Goal: Task Accomplishment & Management: Use online tool/utility

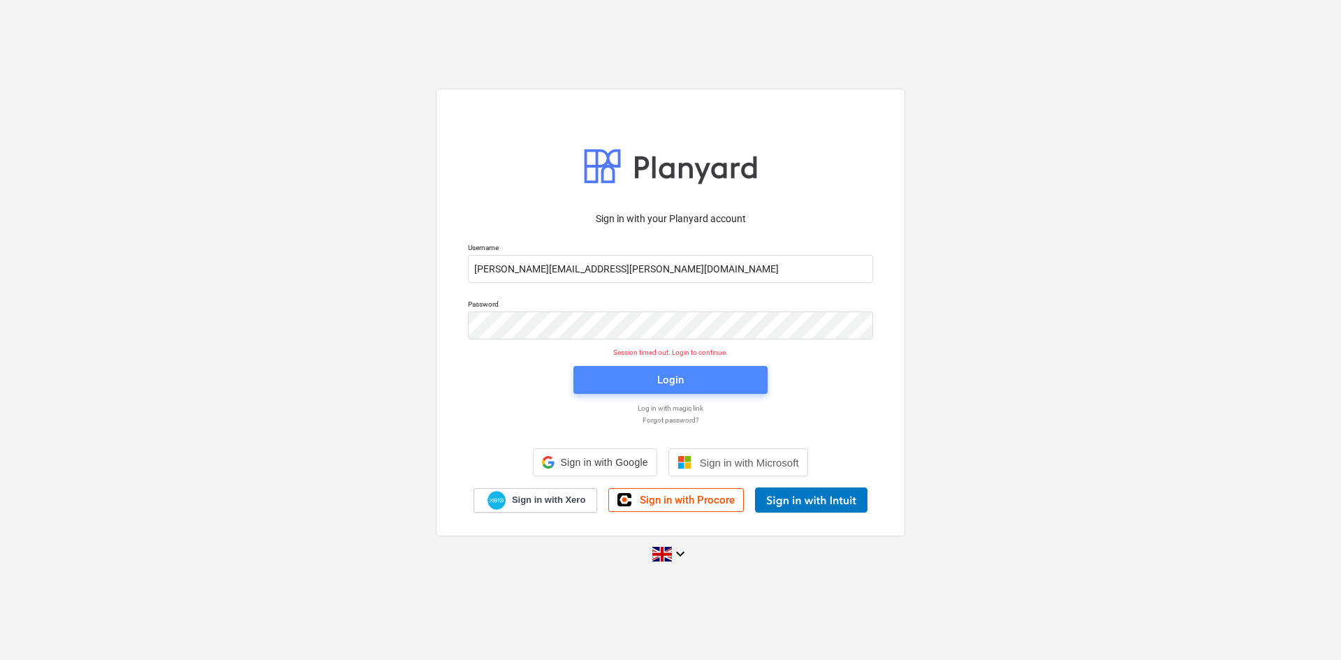
click at [739, 383] on span "Login" at bounding box center [670, 380] width 161 height 18
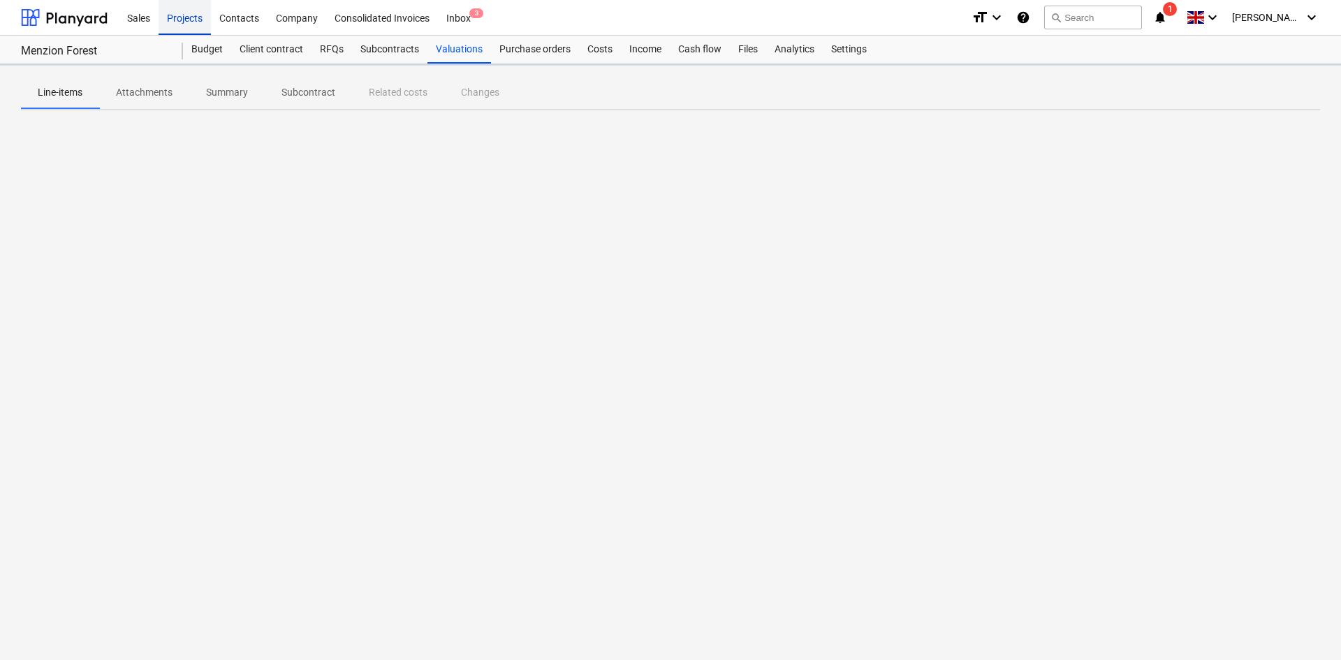
click at [193, 21] on div "Projects" at bounding box center [185, 17] width 52 height 36
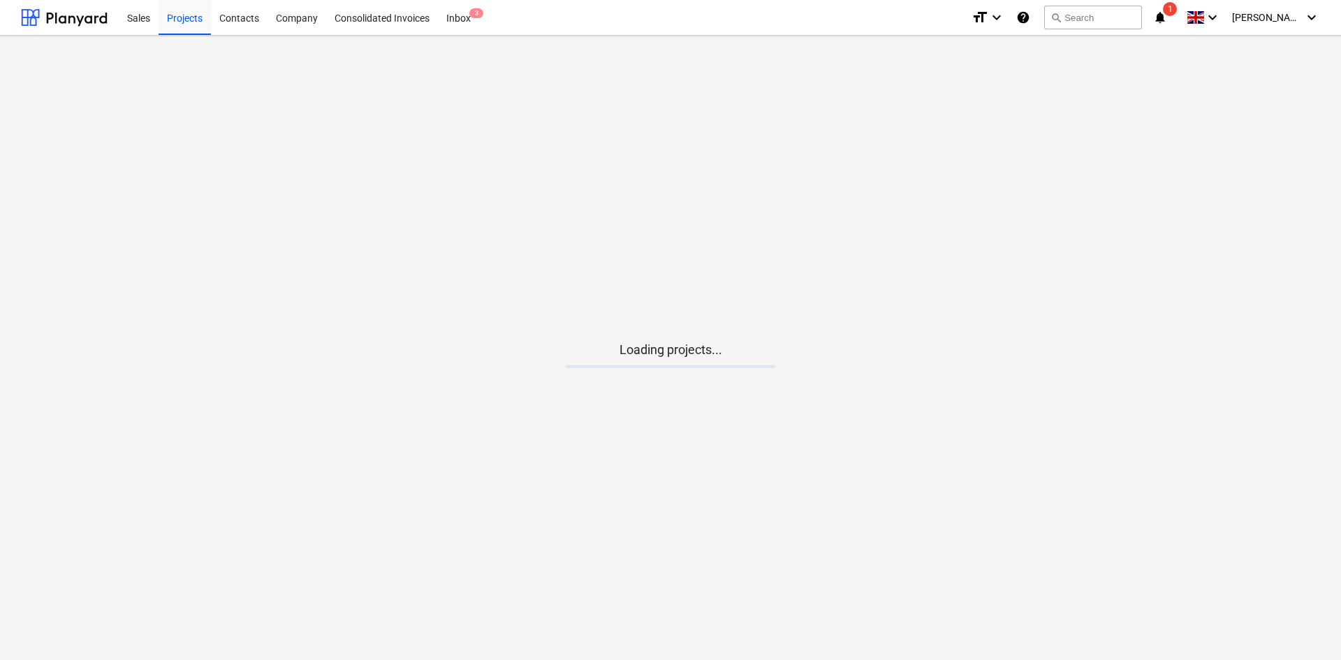
click at [1185, 12] on div "format_size keyboard_arrow_down help search Search notifications 1 keyboard_arr…" at bounding box center [1146, 17] width 349 height 35
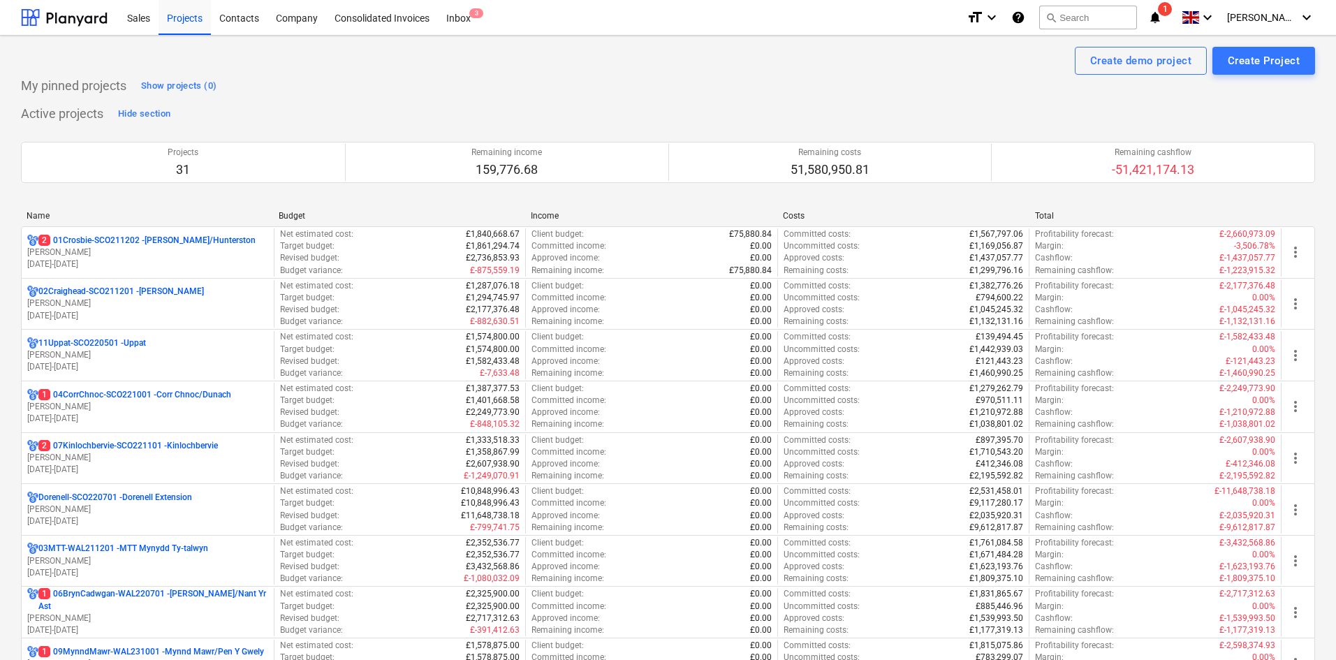
click at [1162, 15] on icon "notifications" at bounding box center [1155, 17] width 14 height 17
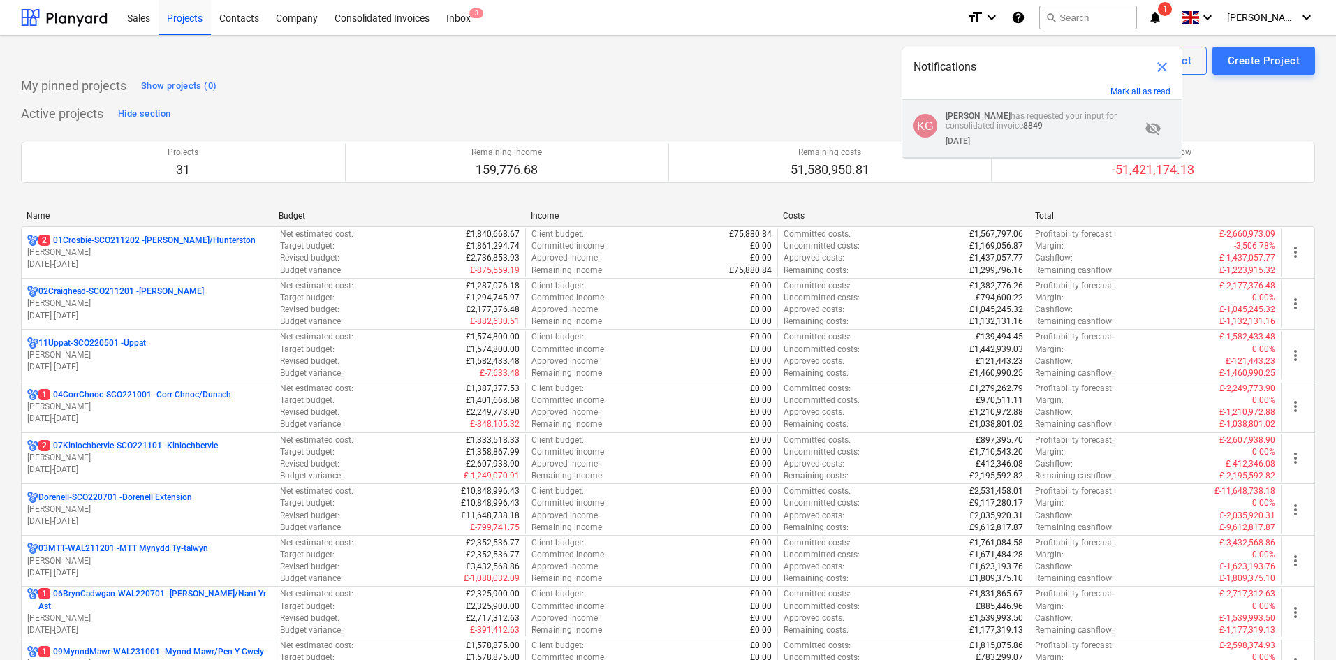
click at [1011, 135] on div "[DATE]" at bounding box center [1043, 138] width 195 height 15
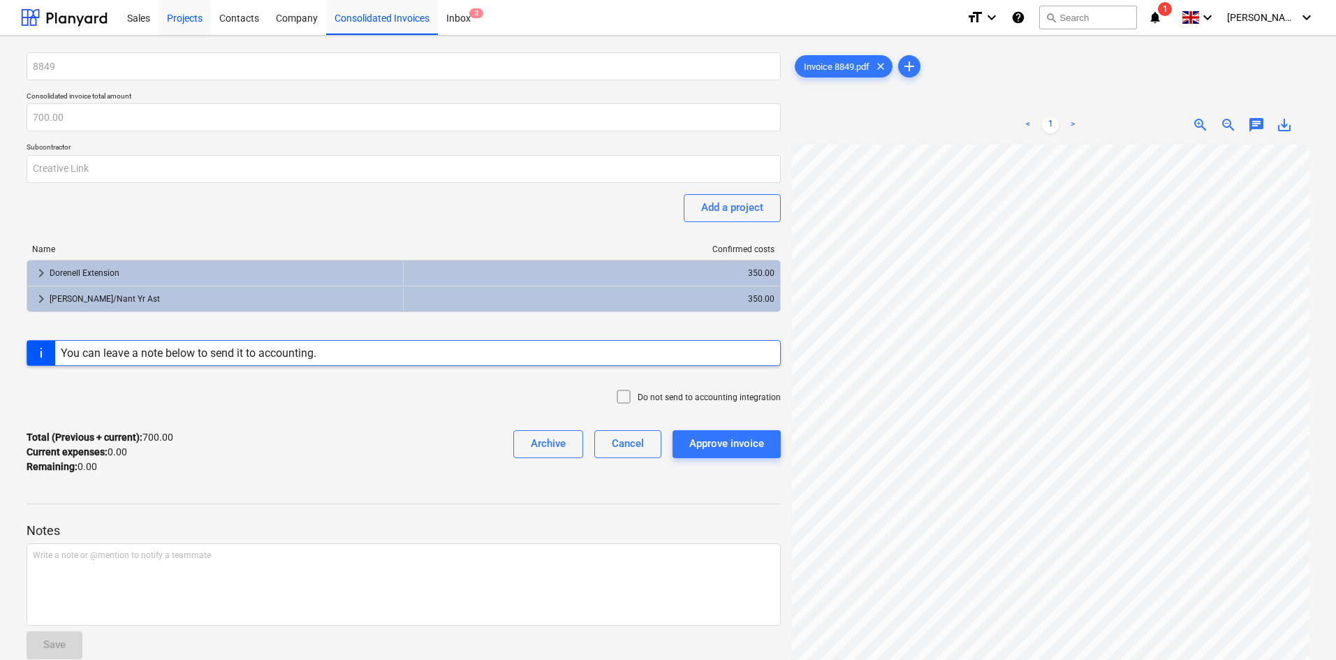
click at [174, 25] on div "Projects" at bounding box center [185, 17] width 52 height 36
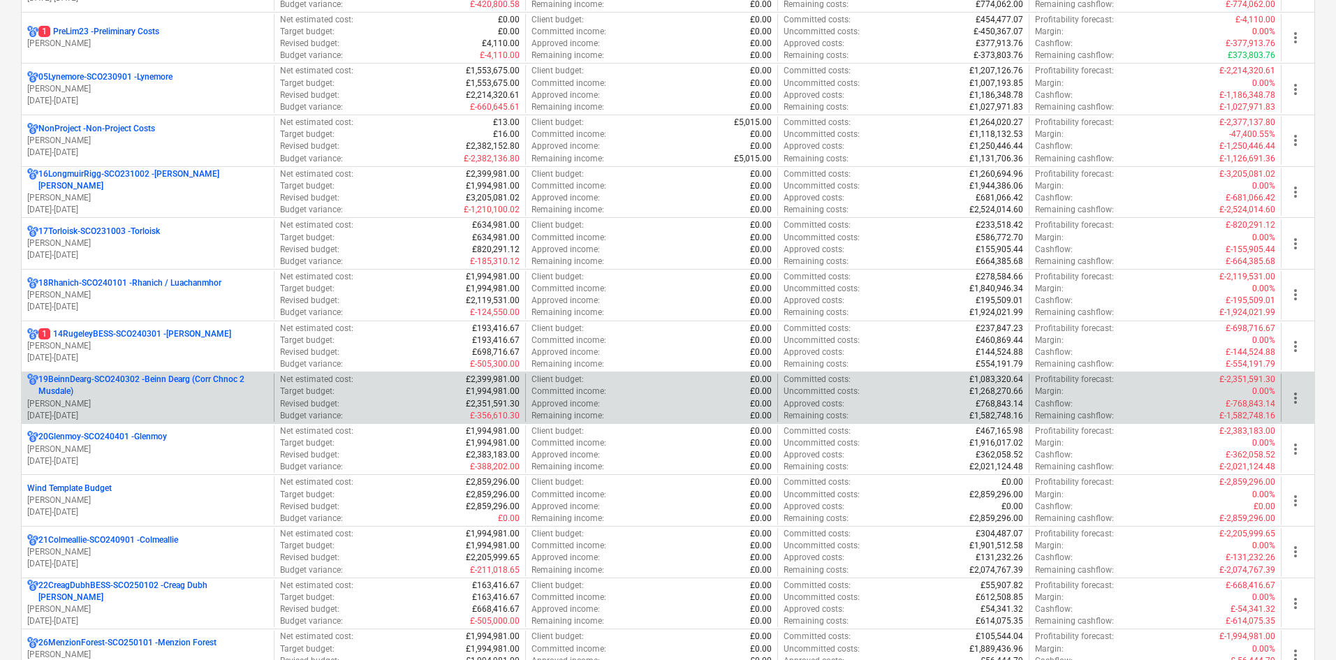
scroll to position [908, 0]
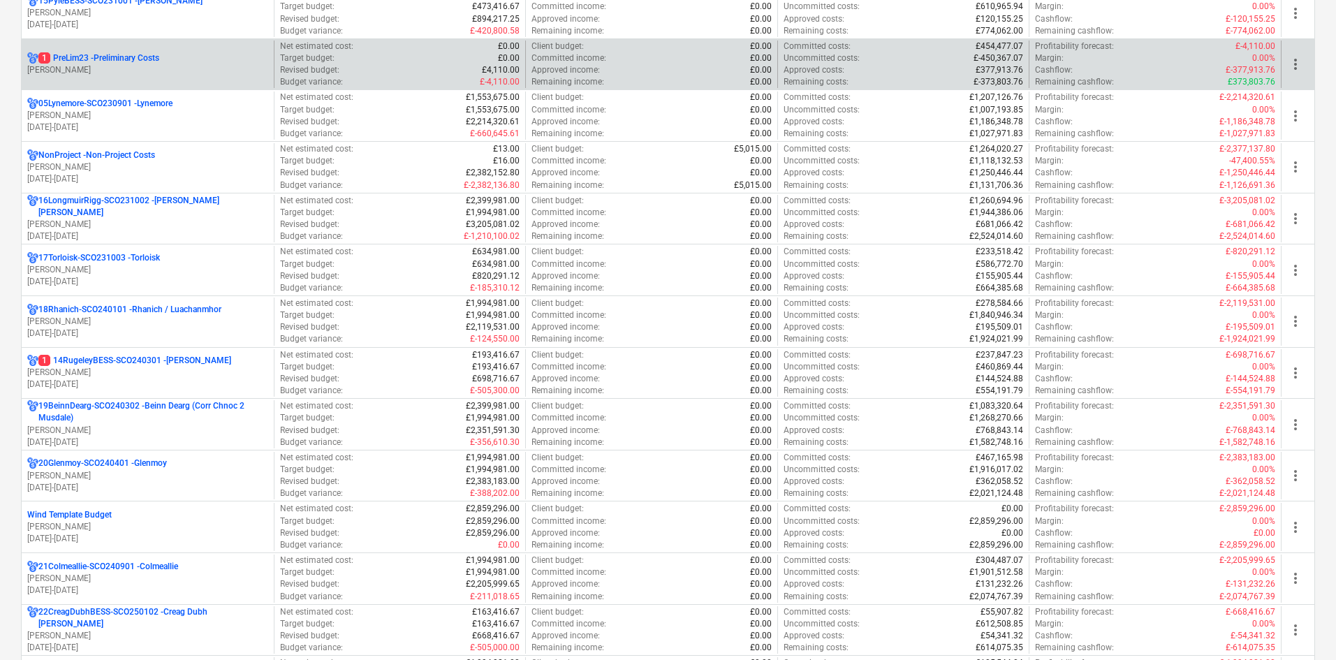
click at [209, 73] on p "[PERSON_NAME]" at bounding box center [147, 70] width 241 height 12
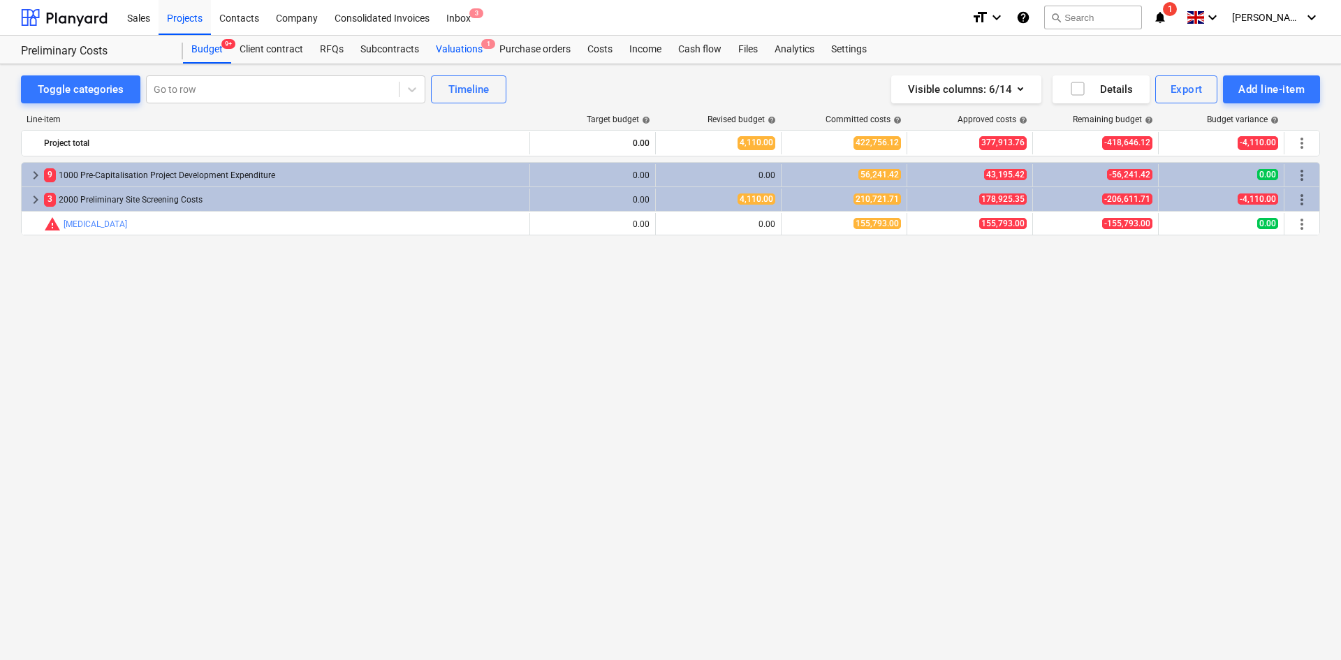
click at [474, 45] on div "Valuations 1" at bounding box center [459, 50] width 64 height 28
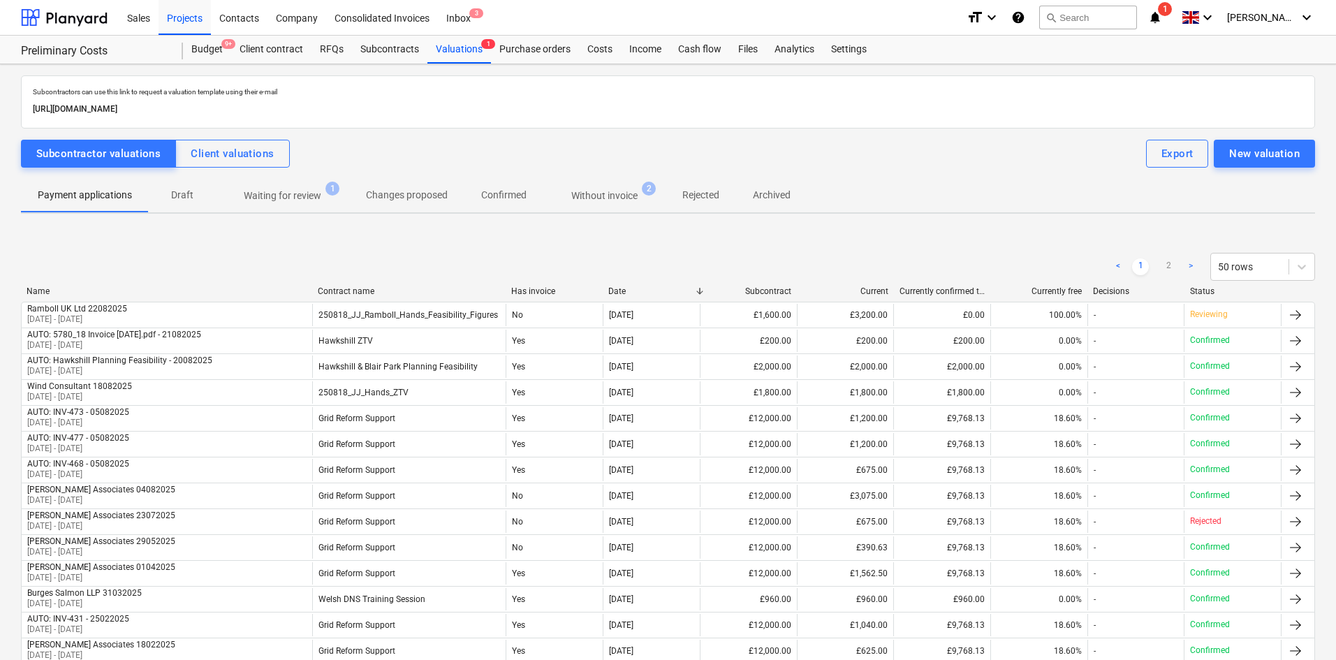
click at [311, 198] on p "Waiting for review" at bounding box center [283, 196] width 78 height 15
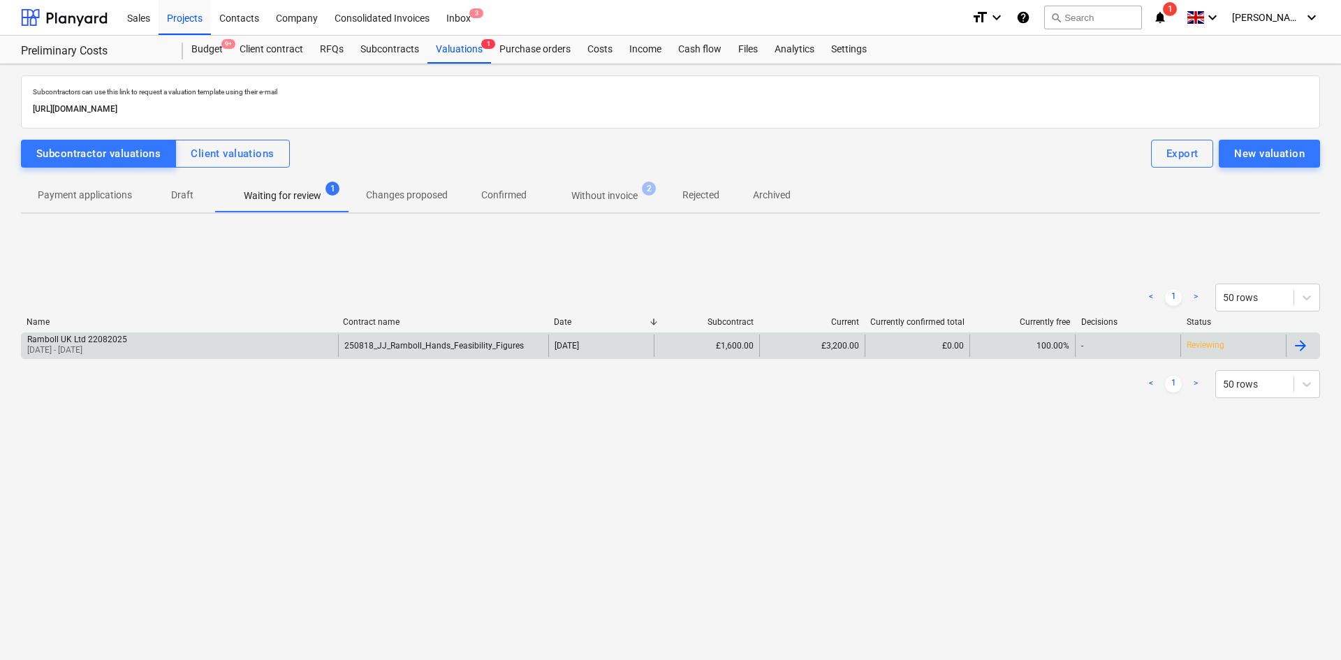
click at [275, 347] on div "Ramboll UK Ltd 22082025 [DATE] - [DATE]" at bounding box center [180, 346] width 316 height 22
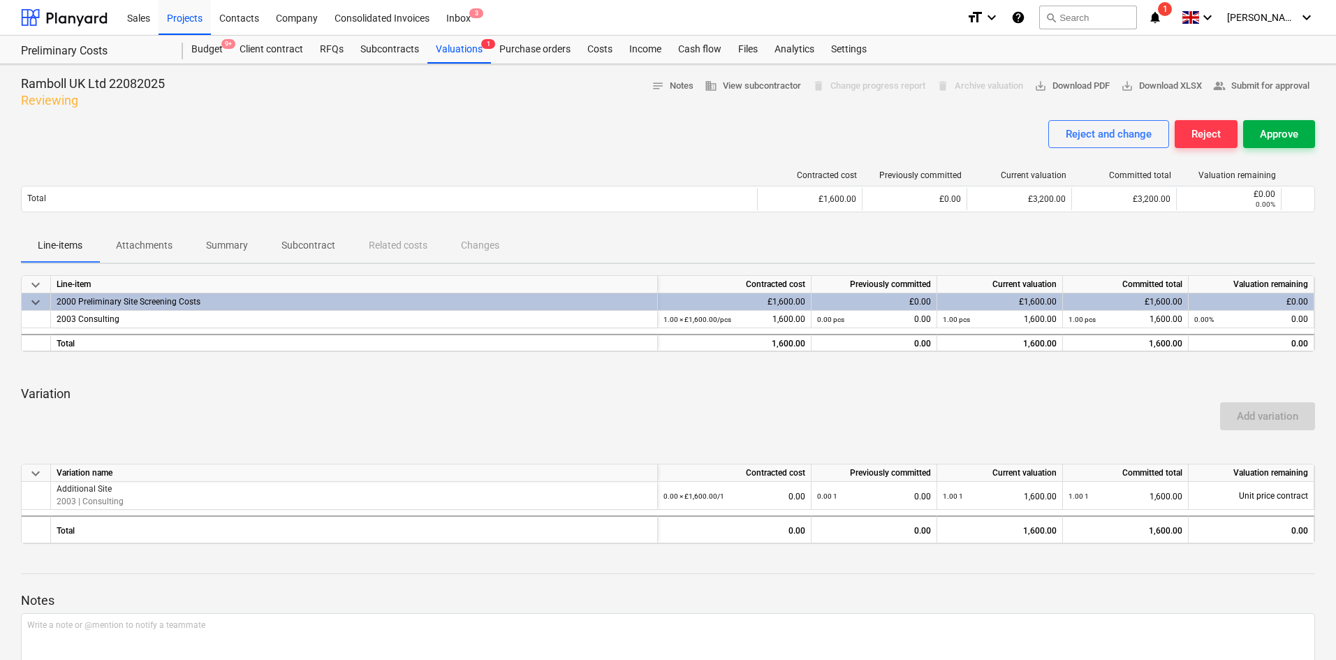
click at [1299, 130] on button "Approve" at bounding box center [1279, 134] width 72 height 28
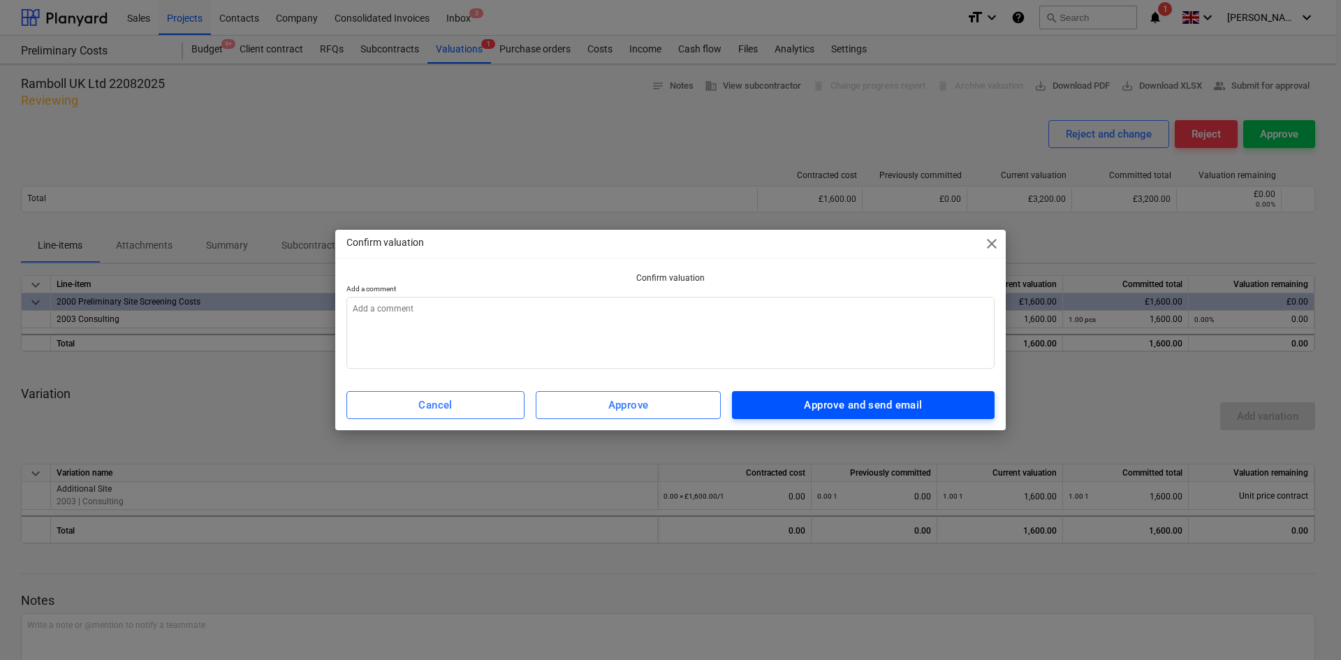
click at [857, 406] on div "Approve and send email" at bounding box center [863, 405] width 118 height 18
type textarea "x"
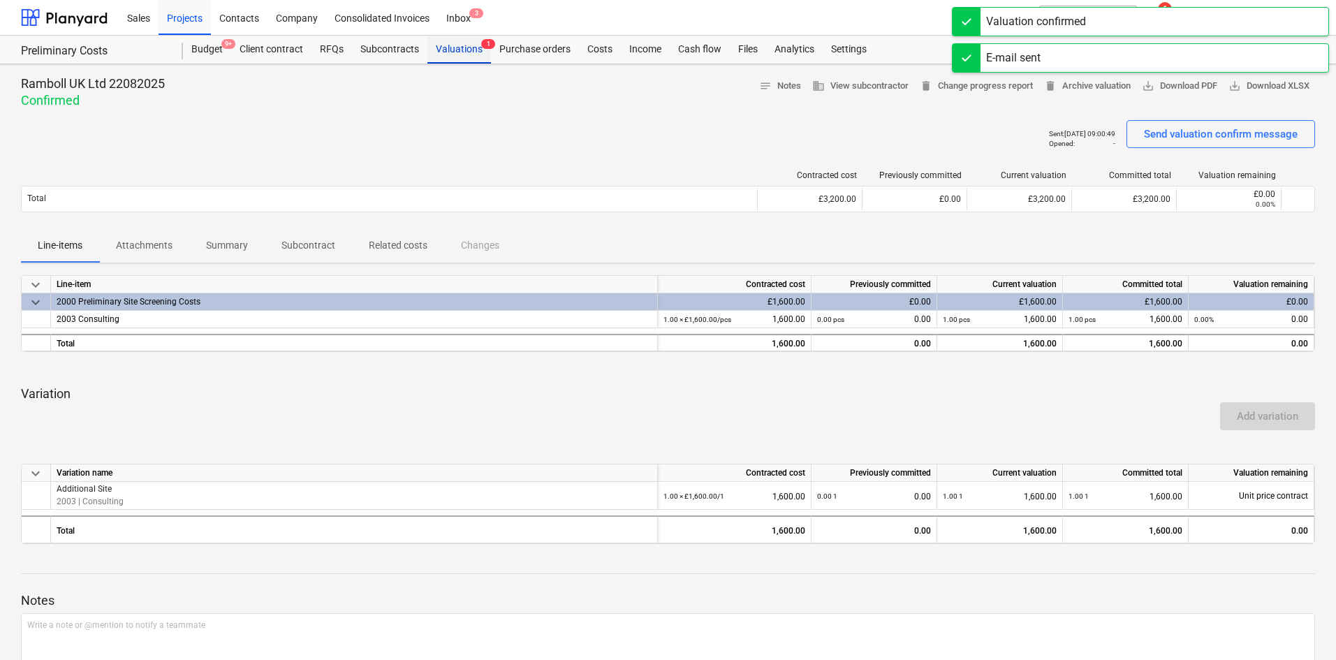
click at [437, 53] on div "Valuations 1" at bounding box center [459, 50] width 64 height 28
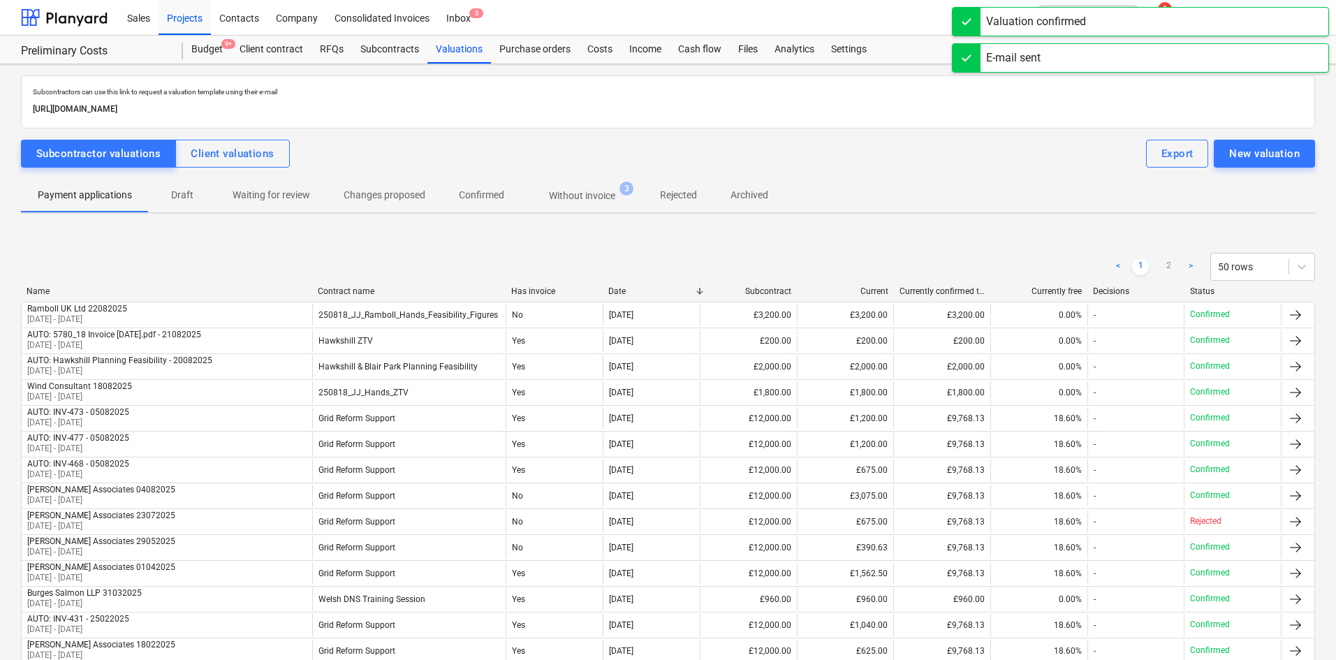
click at [576, 200] on p "Without invoice" at bounding box center [582, 196] width 66 height 15
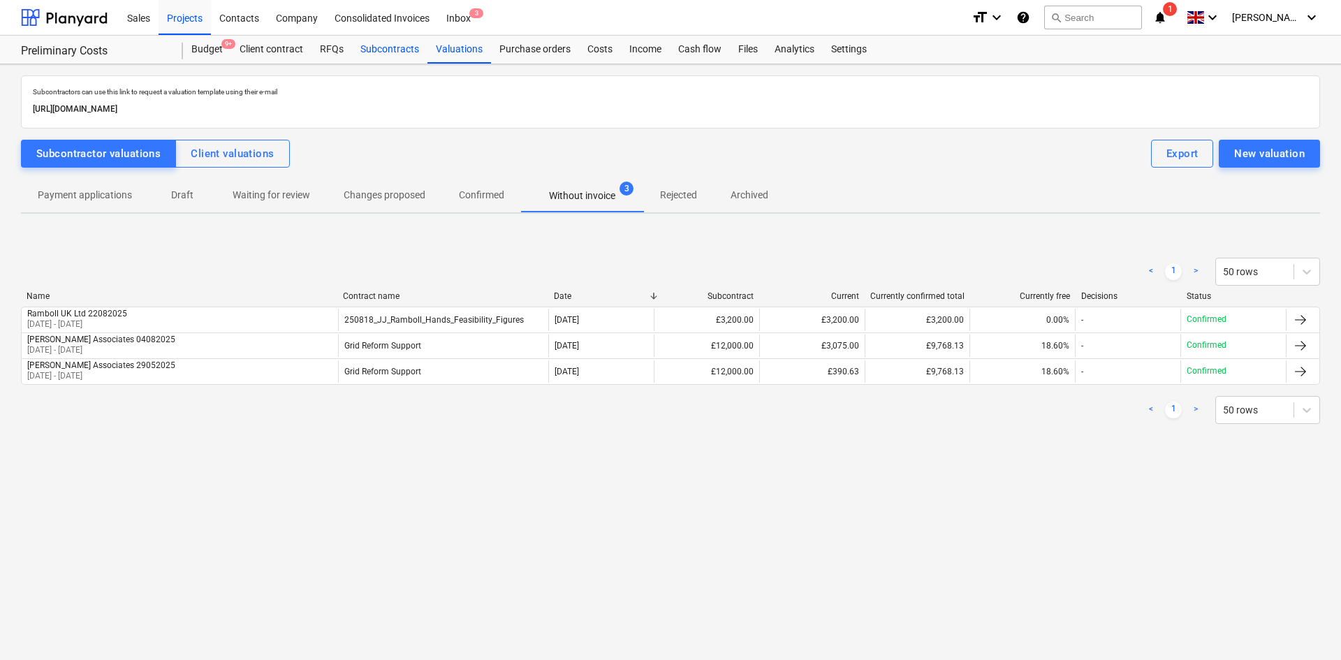
click at [396, 52] on div "Subcontracts" at bounding box center [389, 50] width 75 height 28
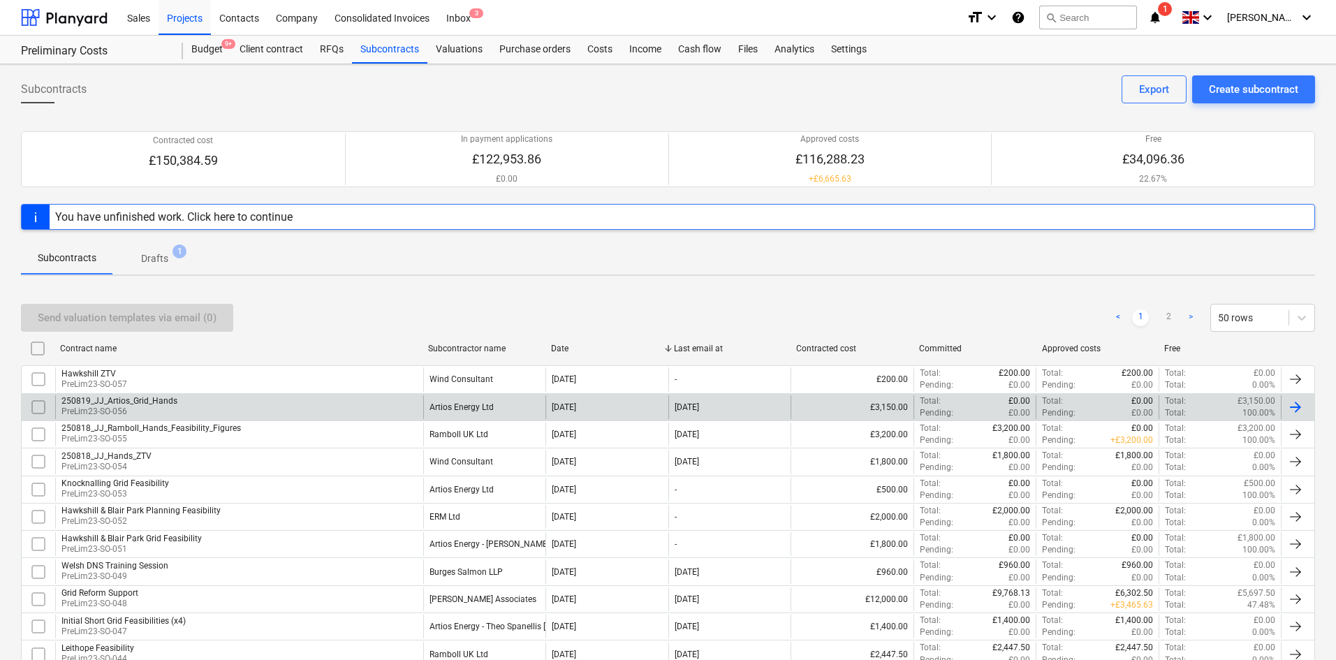
click at [296, 403] on div "250819_JJ_Artios_Grid_Hands PreLim23-SO-056" at bounding box center [239, 407] width 368 height 24
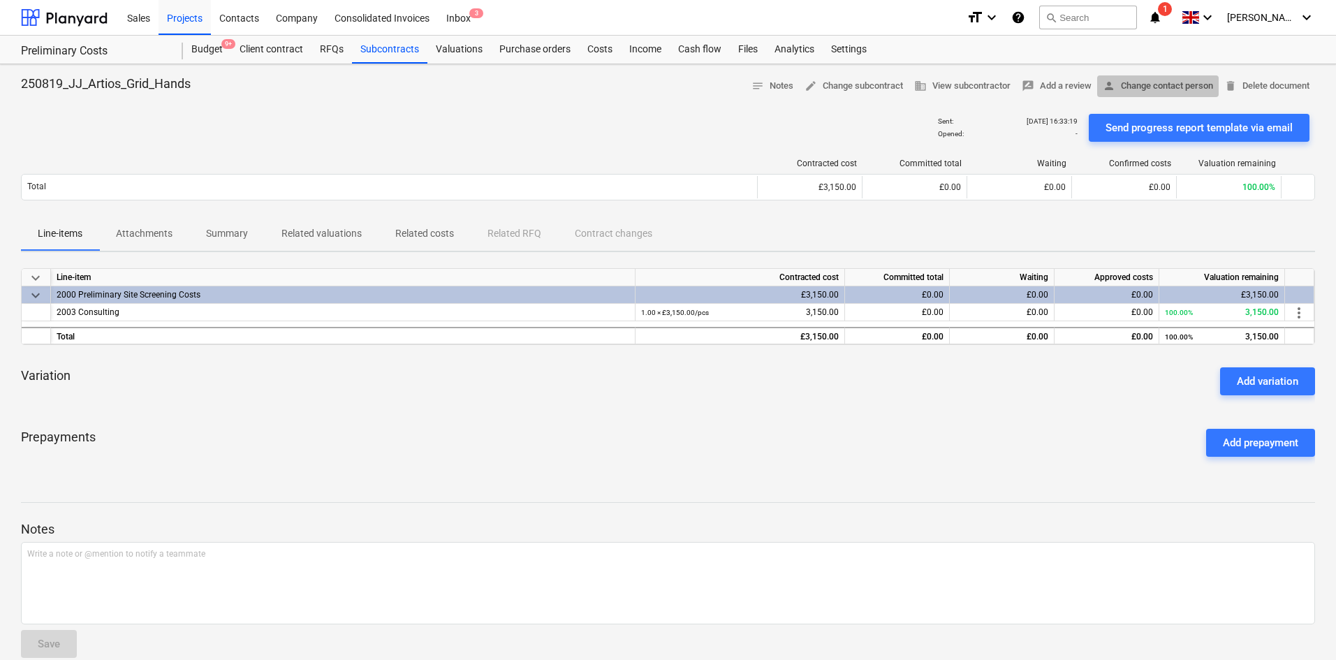
click at [1141, 83] on span "person Change contact person" at bounding box center [1158, 86] width 110 height 16
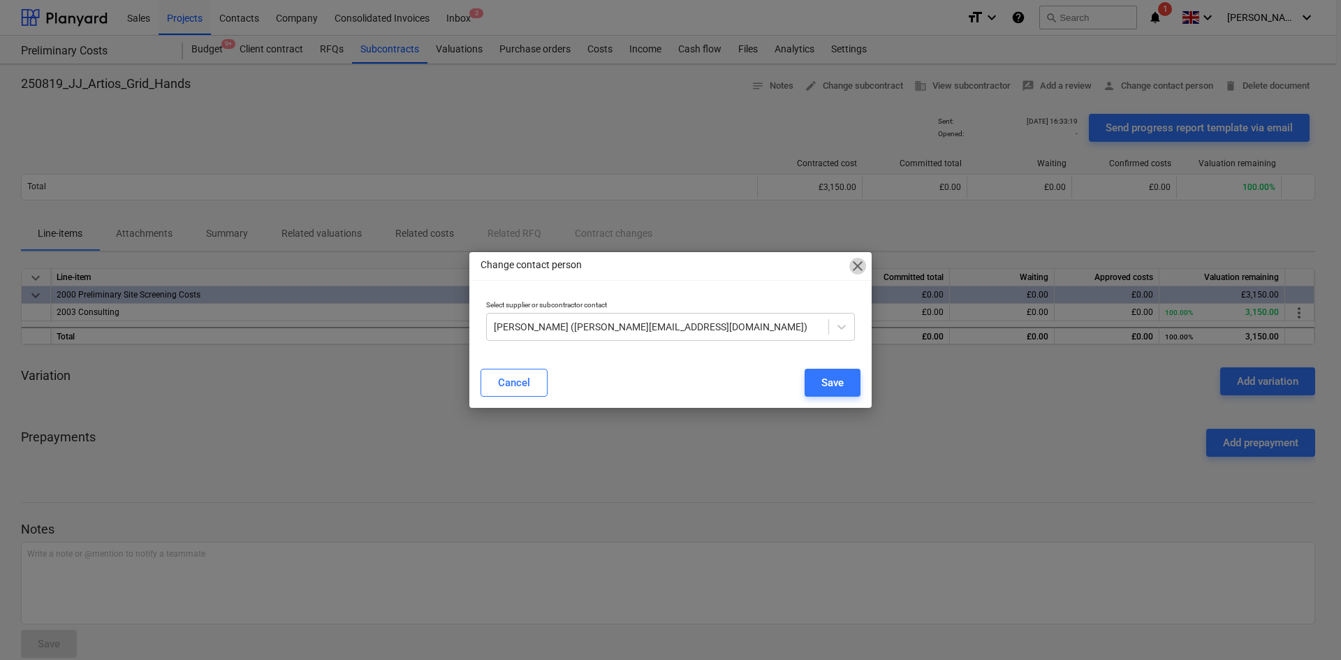
click at [858, 267] on span "close" at bounding box center [857, 266] width 17 height 17
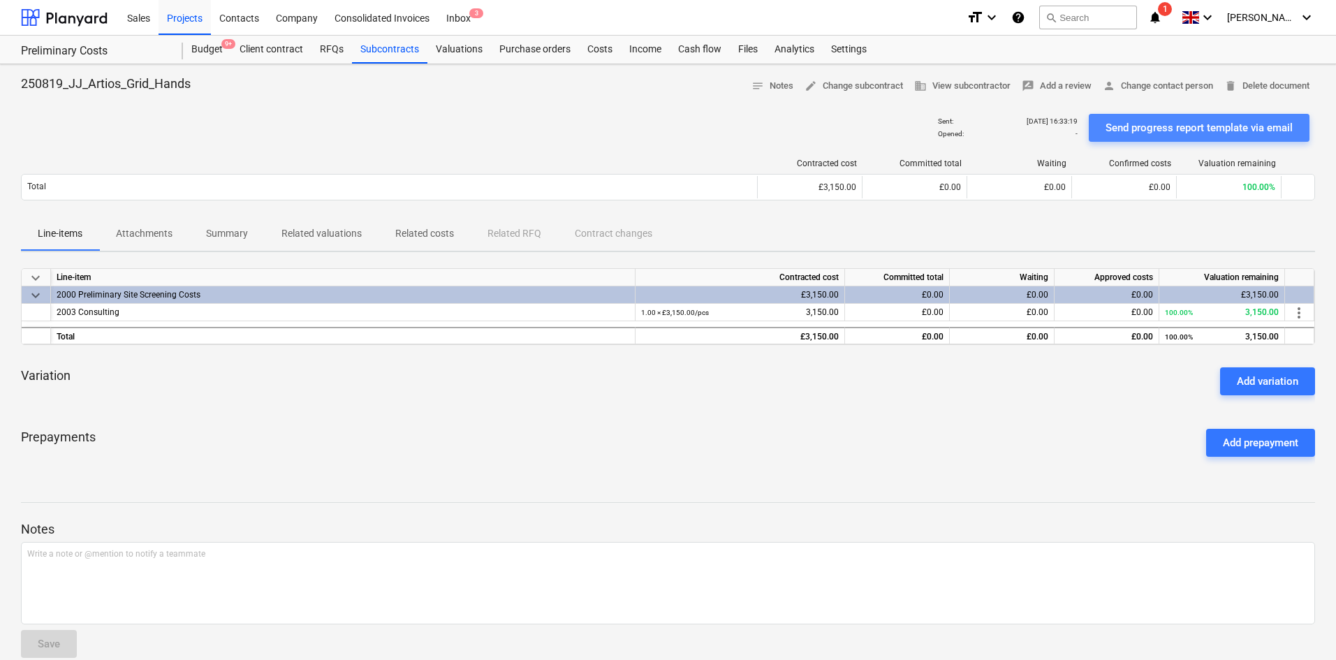
click at [1210, 128] on div "Send progress report template via email" at bounding box center [1199, 128] width 187 height 18
